Goal: Navigation & Orientation: Understand site structure

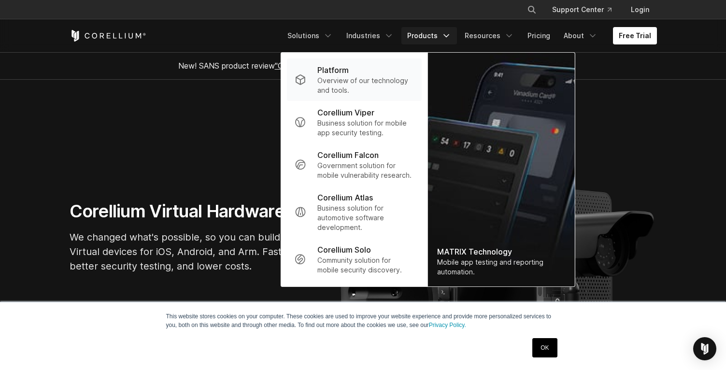
click at [379, 74] on div "Platform" at bounding box center [366, 70] width 96 height 12
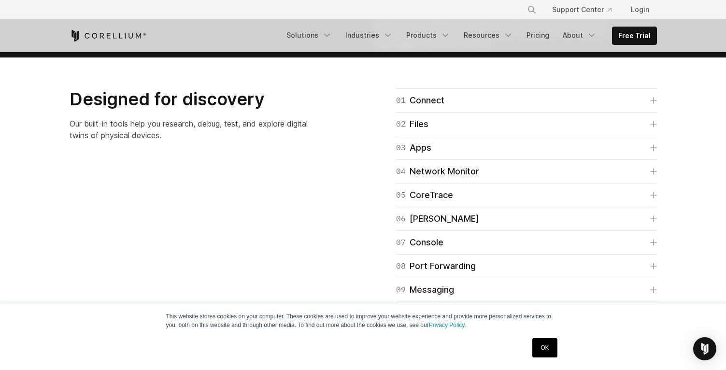
scroll to position [1487, 0]
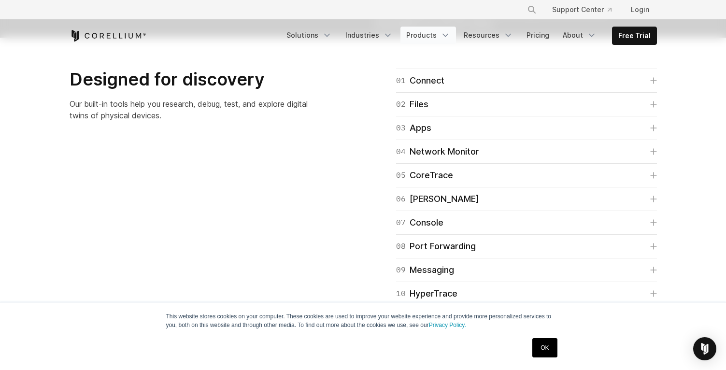
click at [443, 40] on link "Products" at bounding box center [429, 35] width 56 height 17
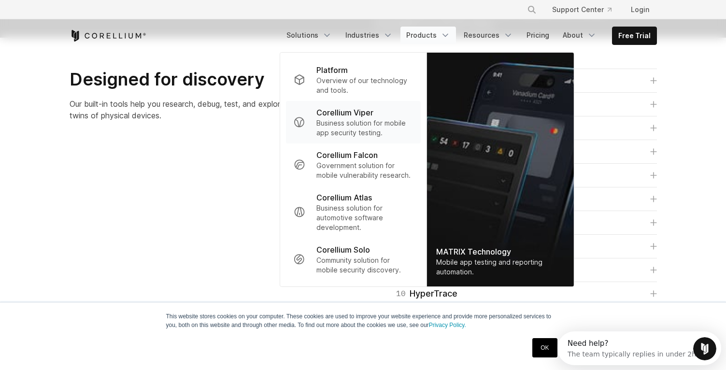
scroll to position [0, 0]
